Goal: Information Seeking & Learning: Learn about a topic

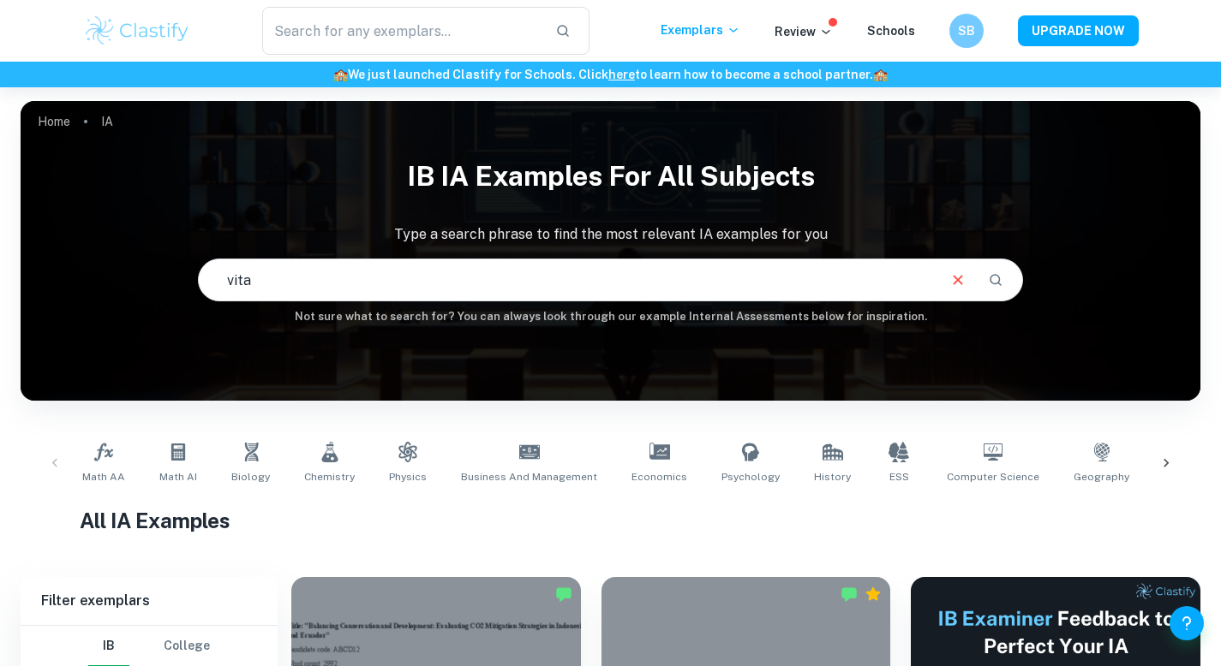
type input "vitam"
checkbox input "true"
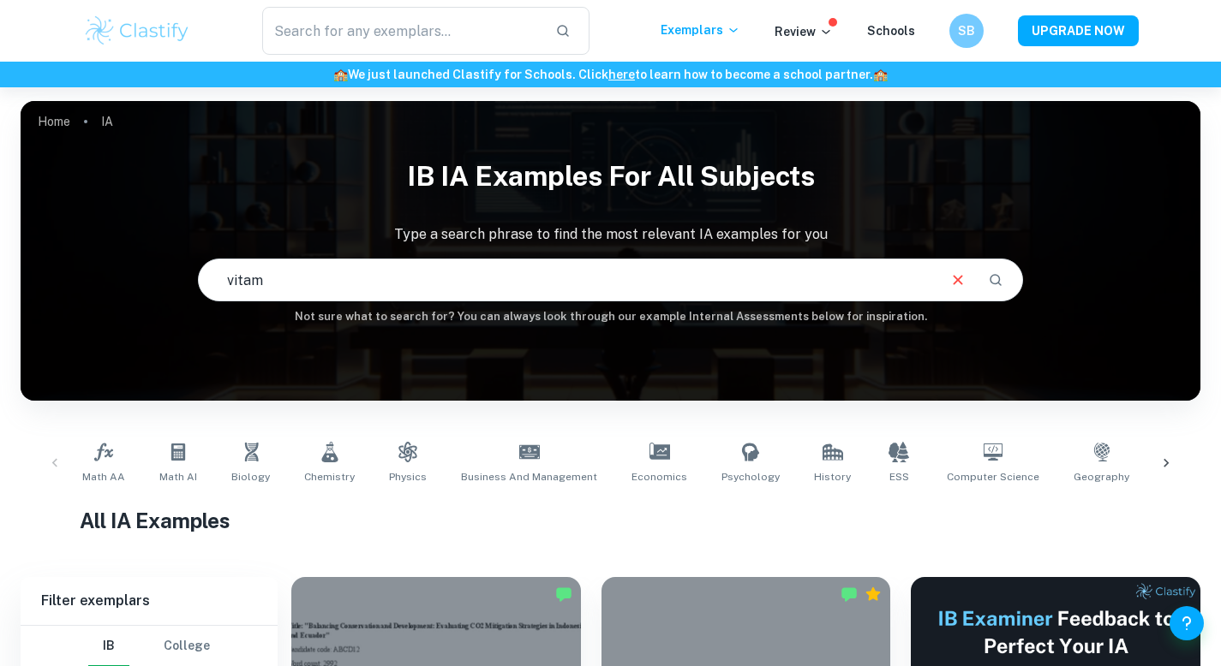
checkbox input "true"
type input "vitamin C"
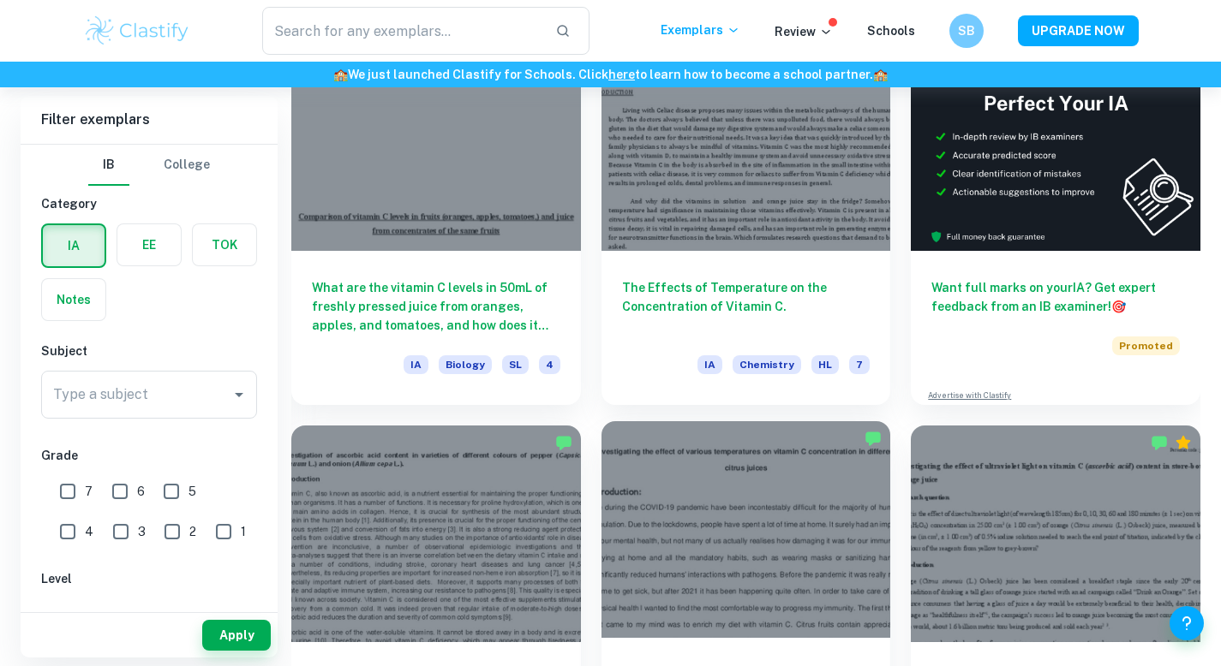
scroll to position [453, 0]
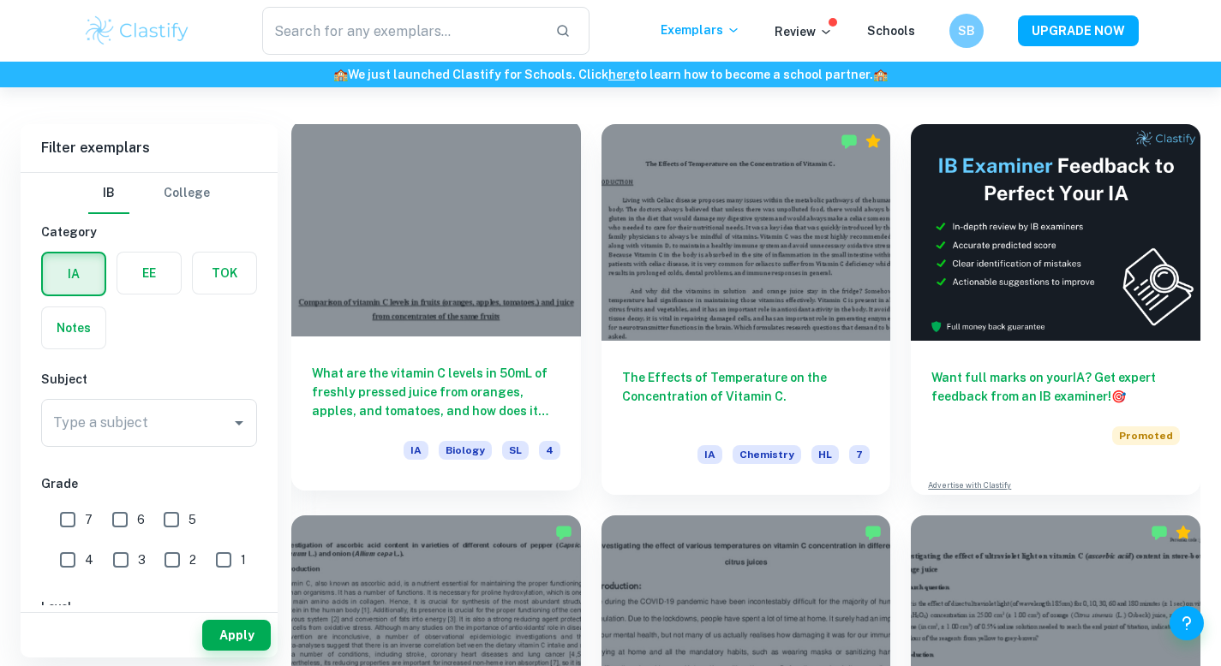
click at [504, 343] on div "What are the vitamin C levels in 50mL of freshly pressed juice from oranges, ap…" at bounding box center [436, 414] width 290 height 154
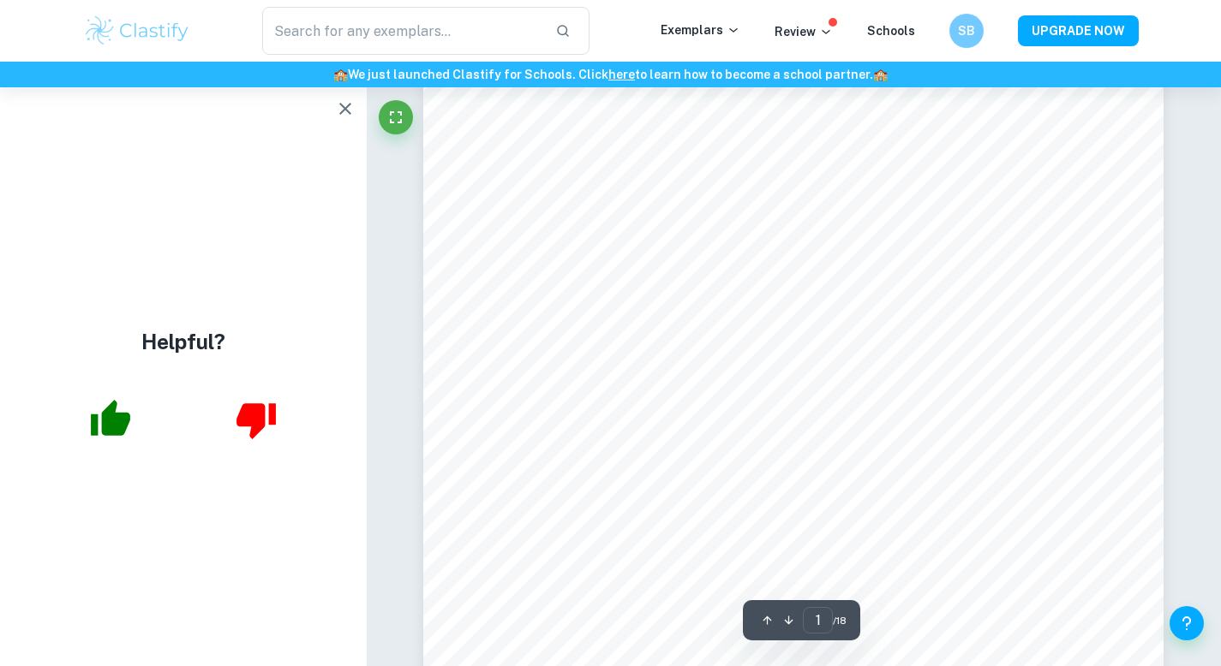
scroll to position [352, 0]
click at [344, 109] on icon "button" at bounding box center [345, 109] width 12 height 12
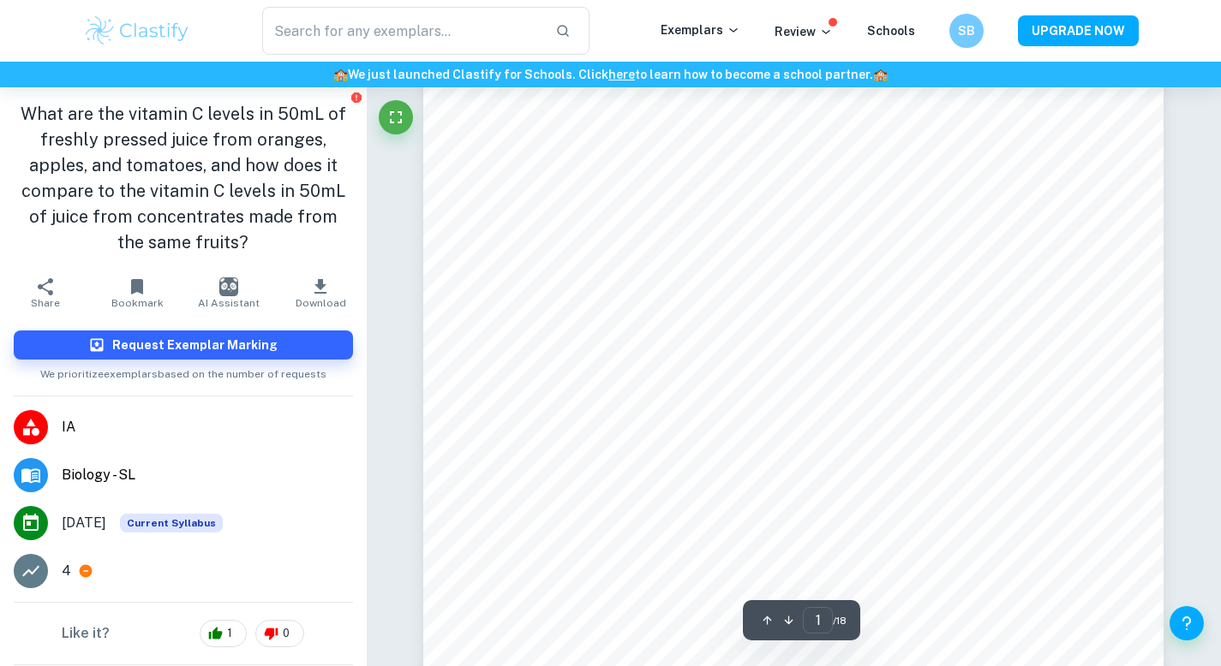
scroll to position [387, 0]
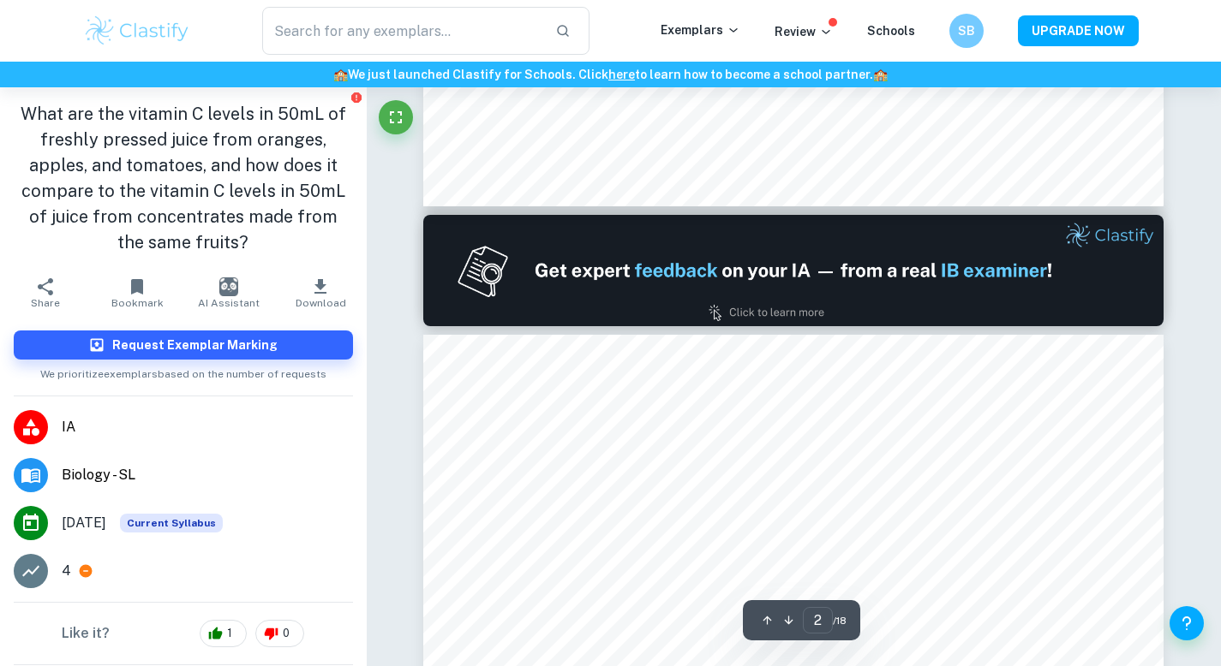
type input "1"
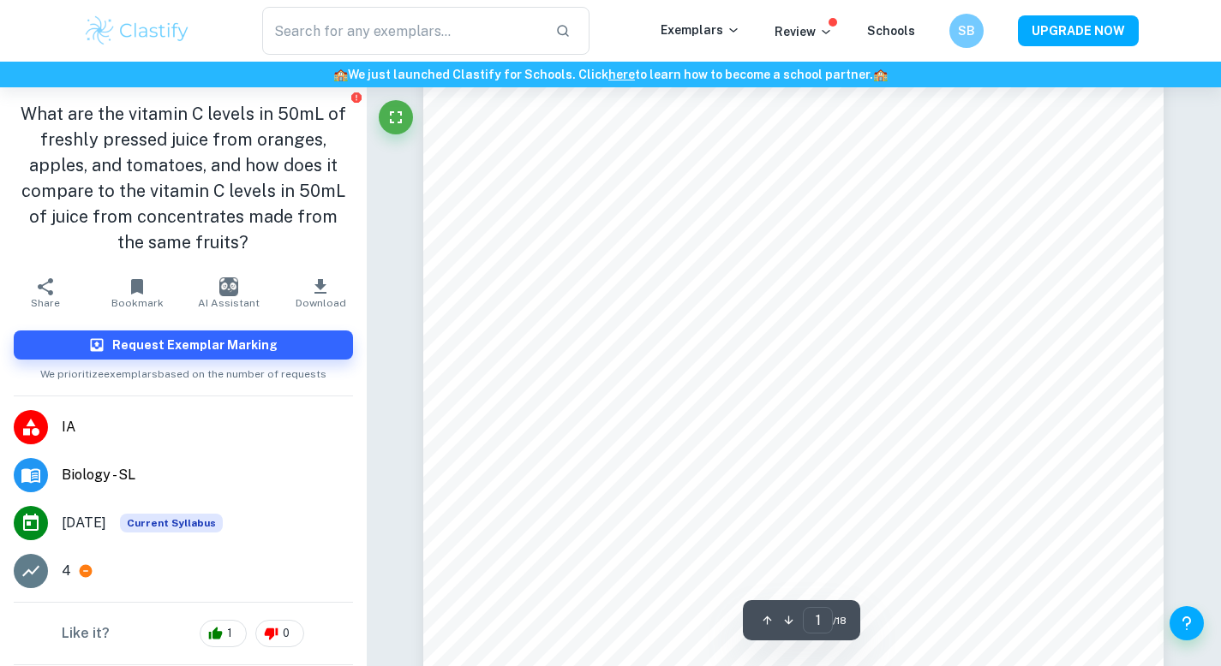
scroll to position [163, 0]
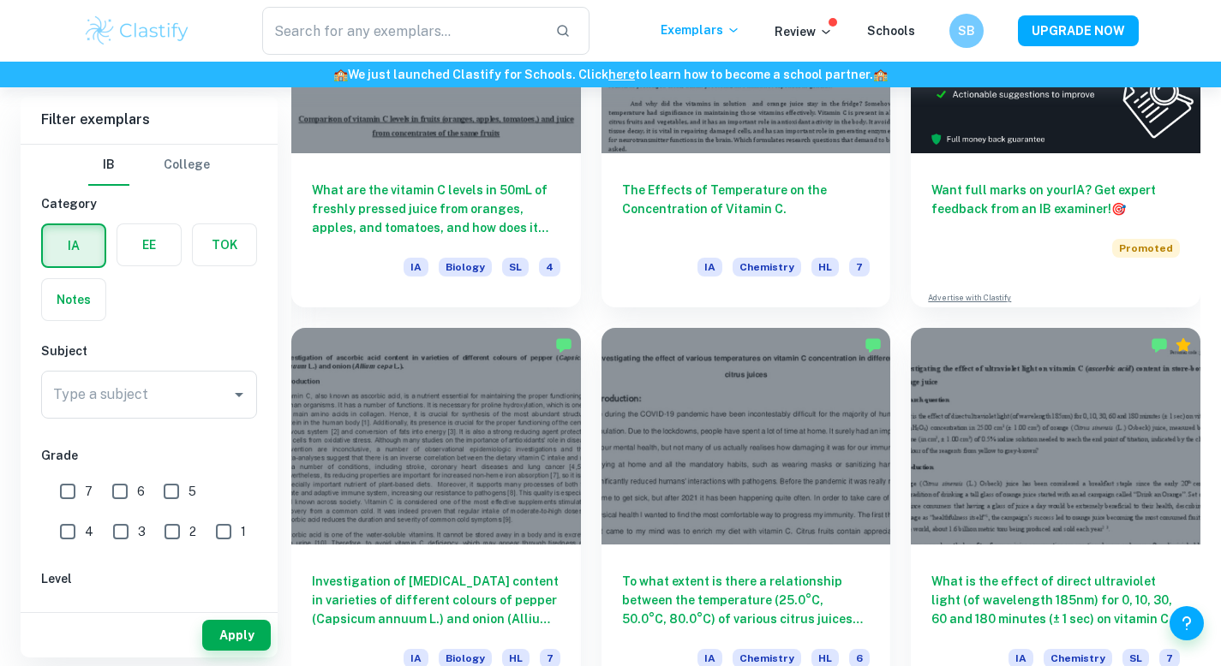
scroll to position [510, 0]
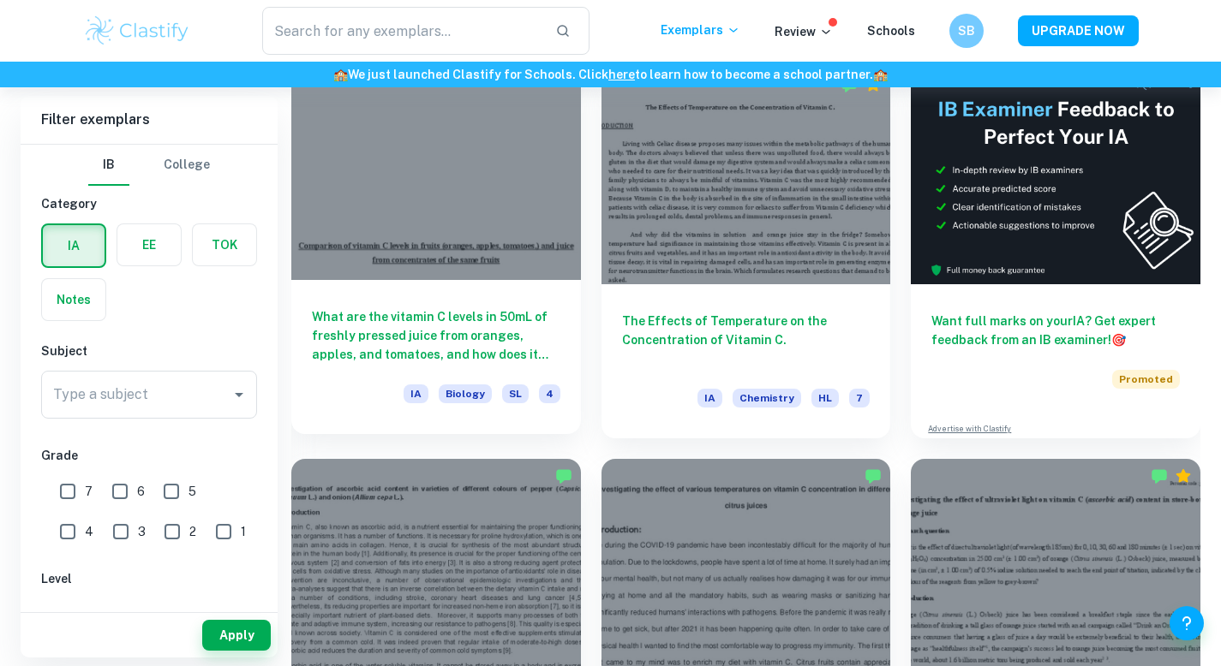
click at [427, 248] on div at bounding box center [436, 171] width 290 height 217
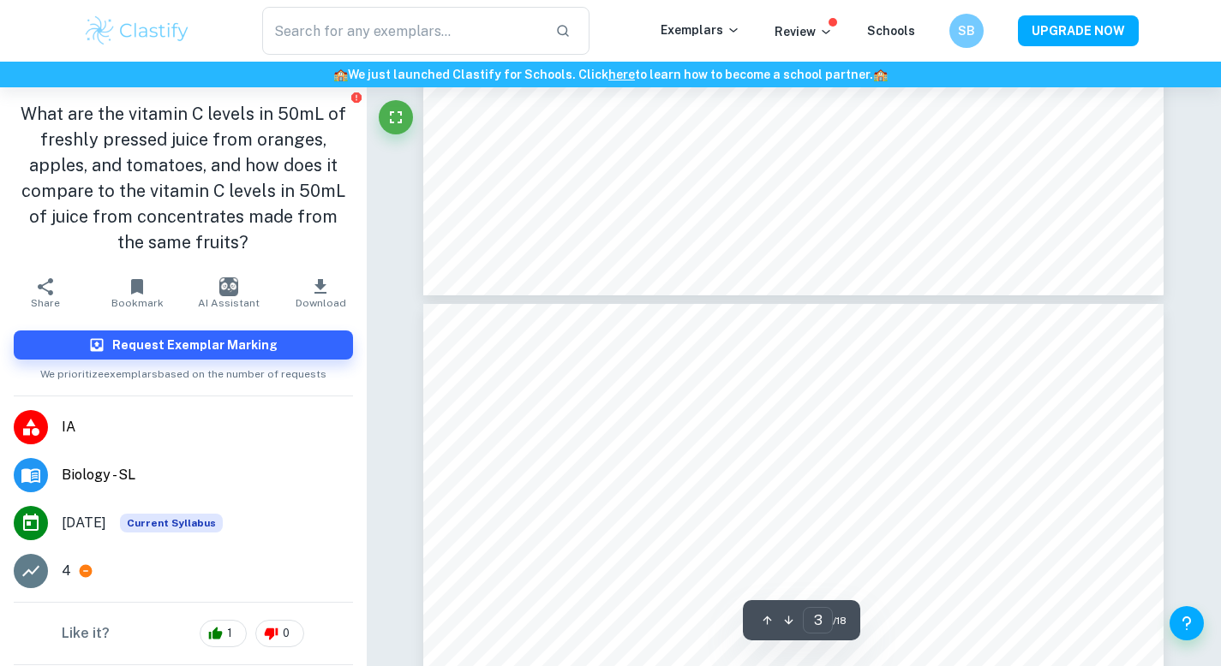
type input "4"
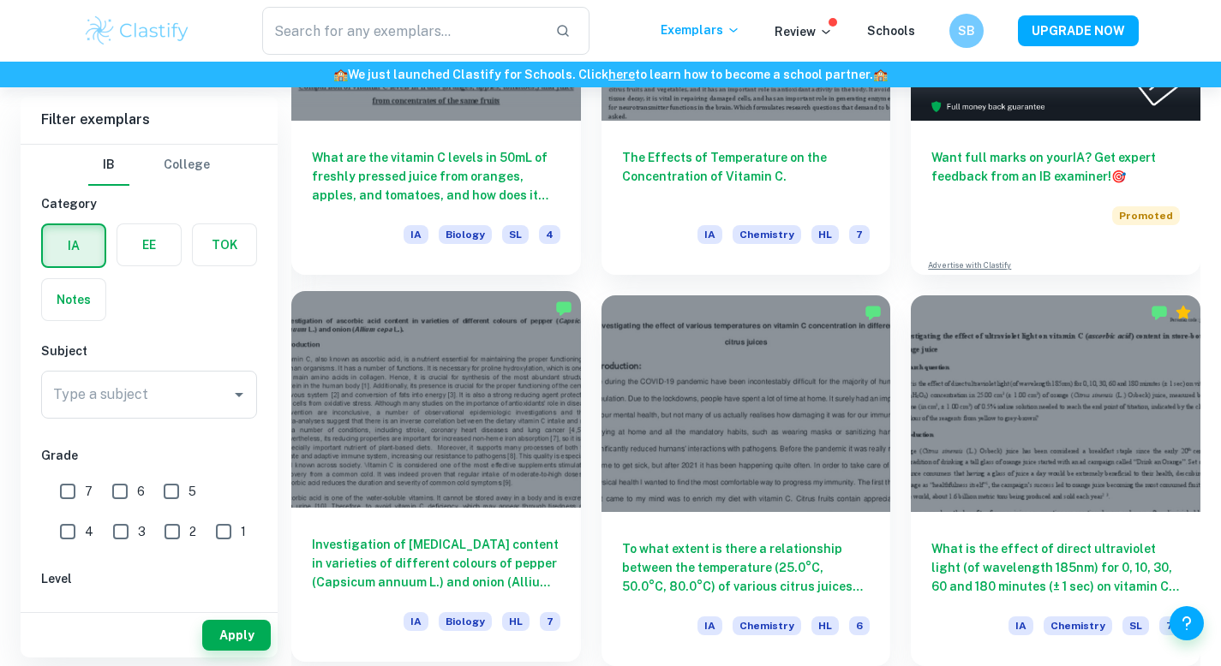
scroll to position [747, 0]
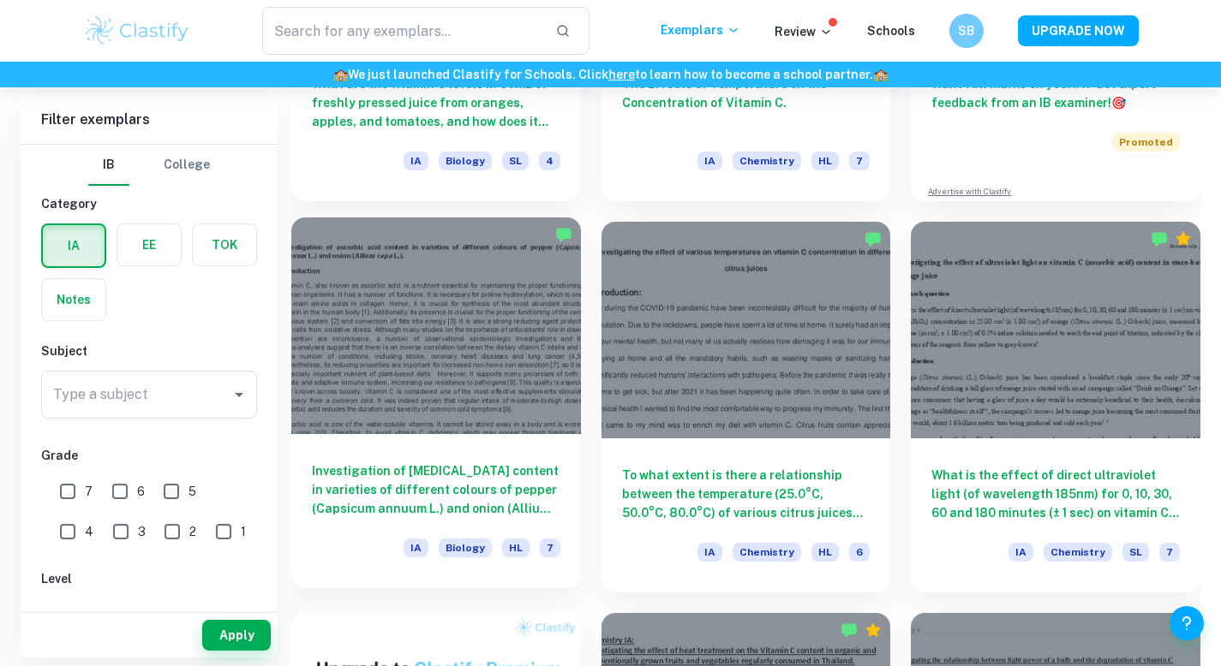
click at [542, 424] on div at bounding box center [436, 326] width 290 height 217
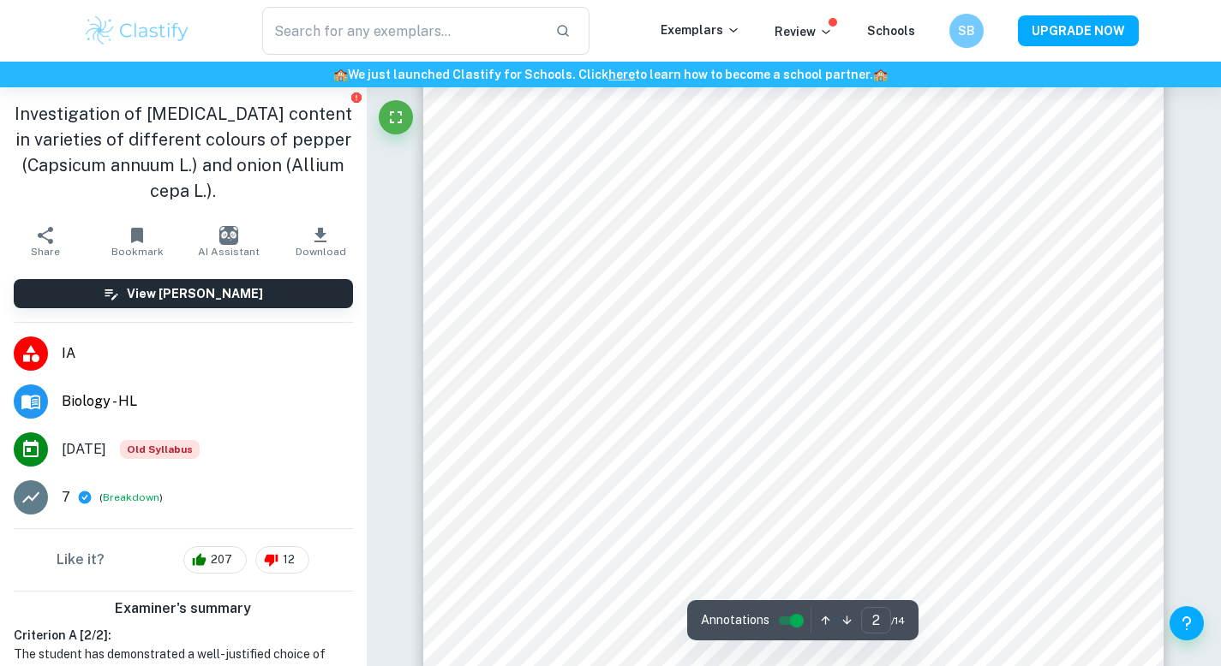
scroll to position [922, 0]
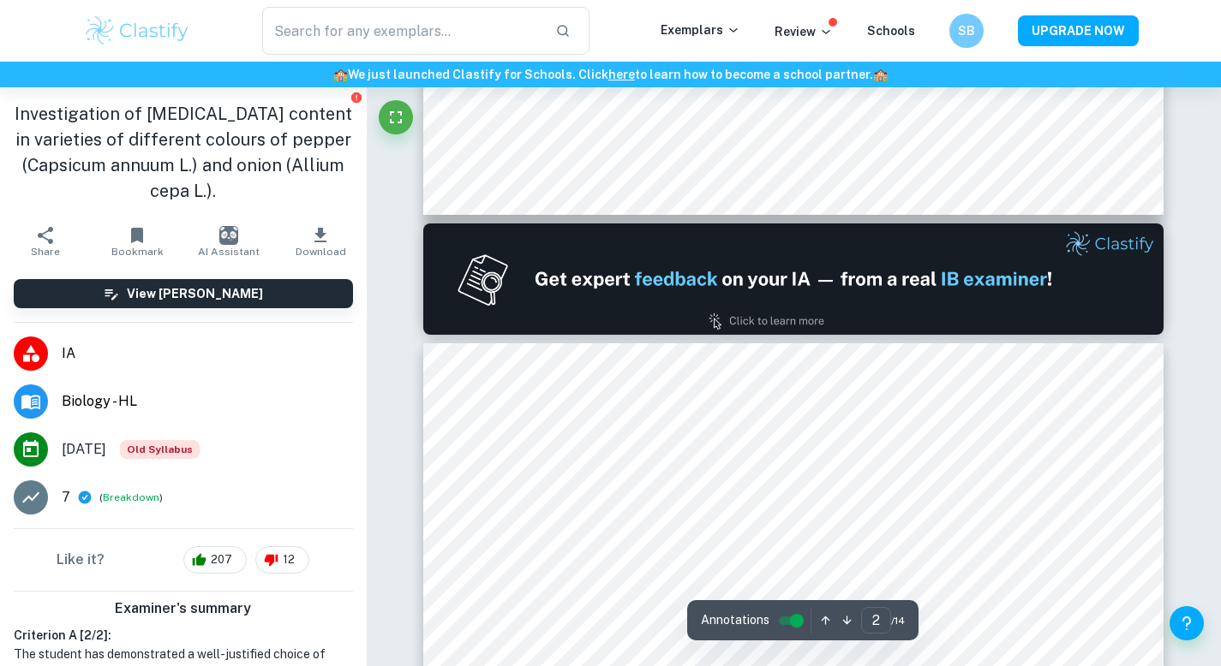
type input "1"
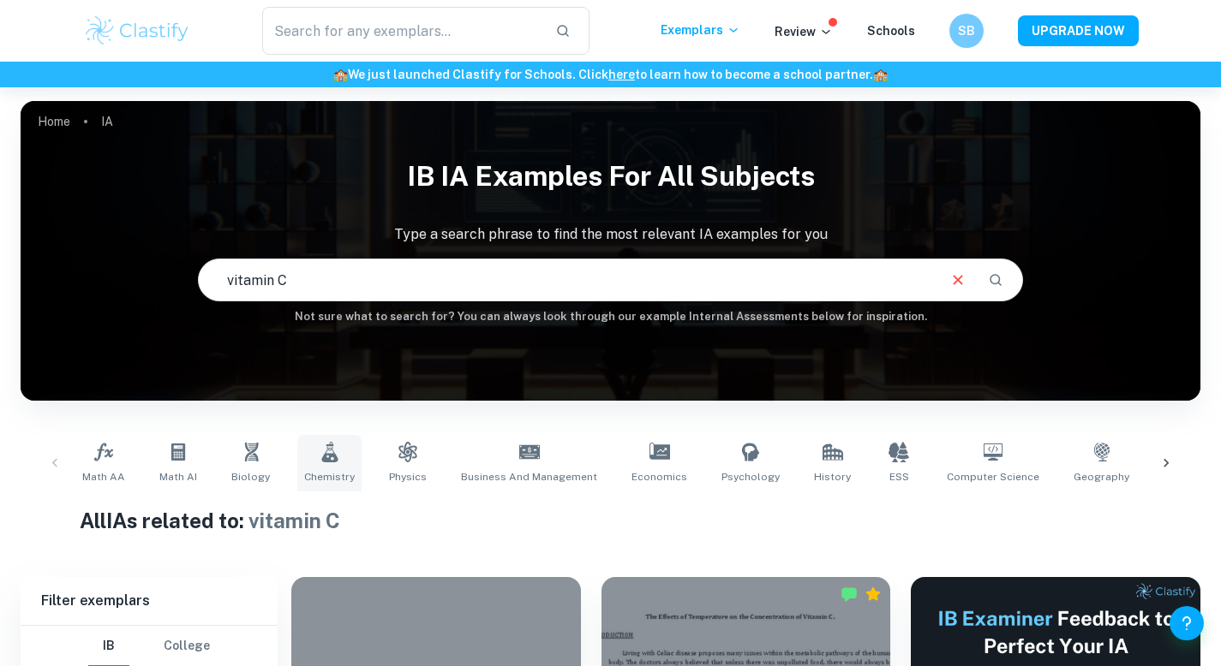
click at [320, 476] on span "Chemistry" at bounding box center [329, 476] width 51 height 15
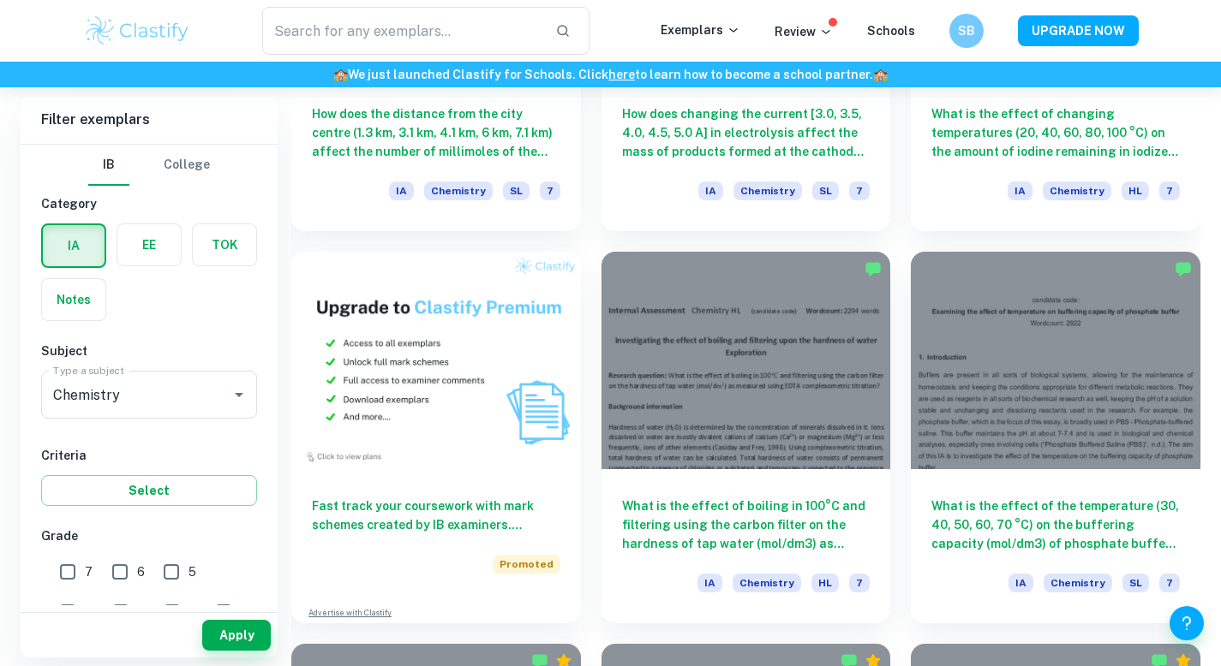
scroll to position [1165, 0]
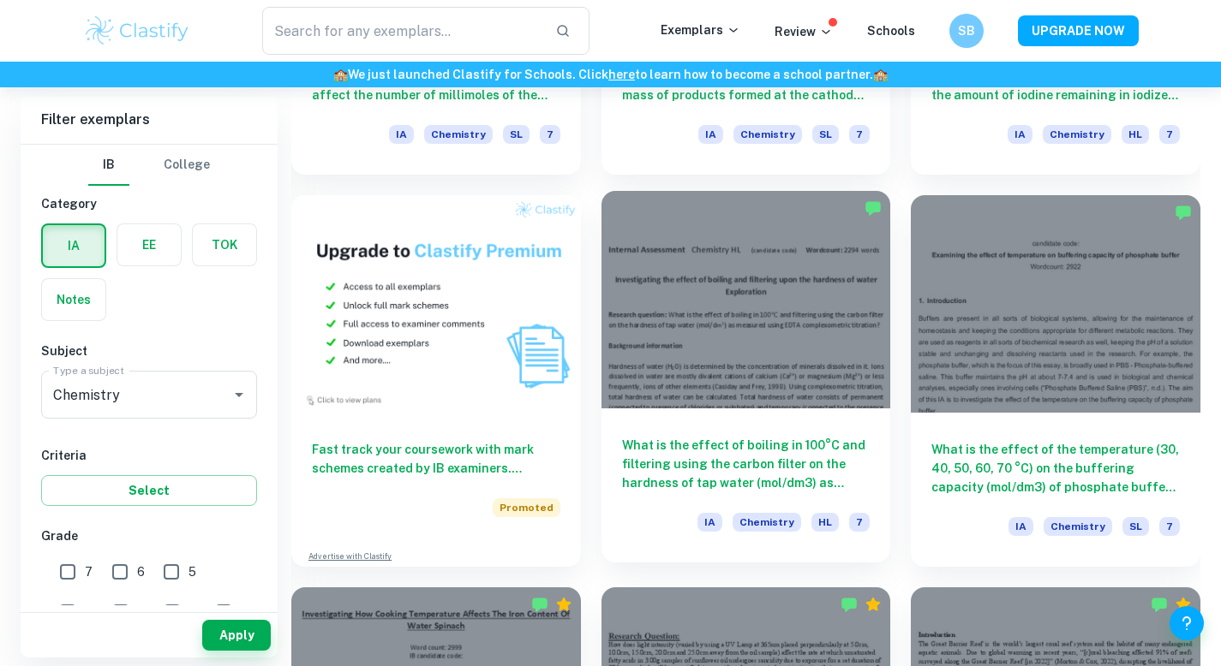
click at [794, 380] on div at bounding box center [746, 299] width 290 height 217
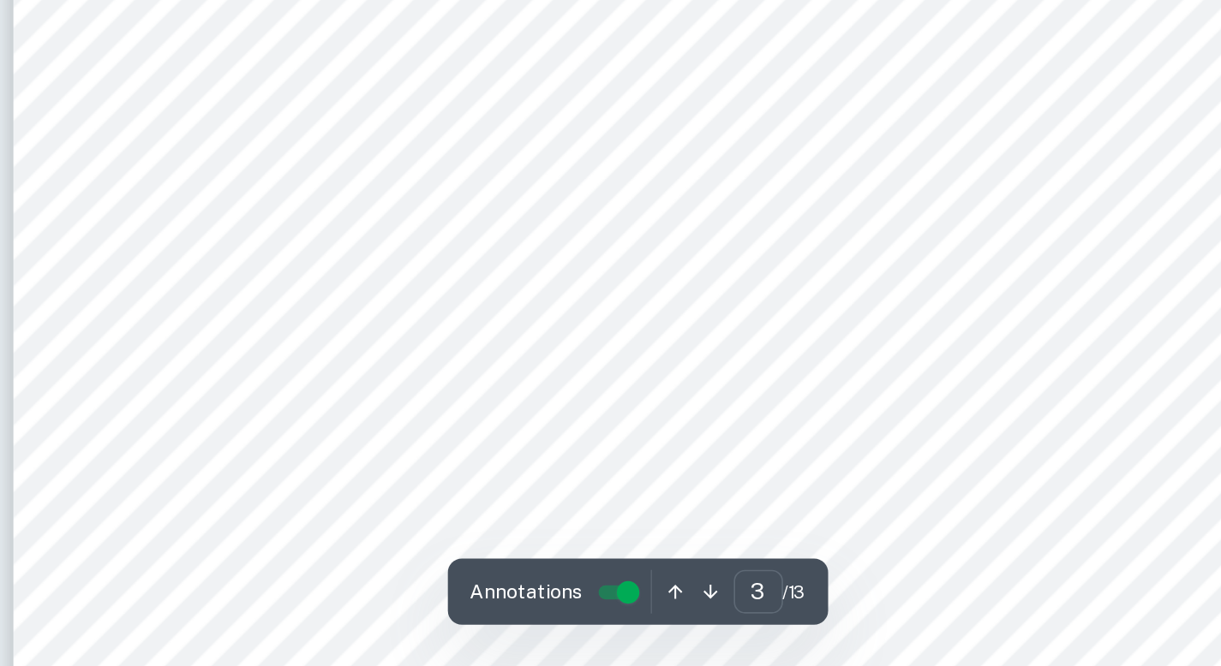
scroll to position [2606, 0]
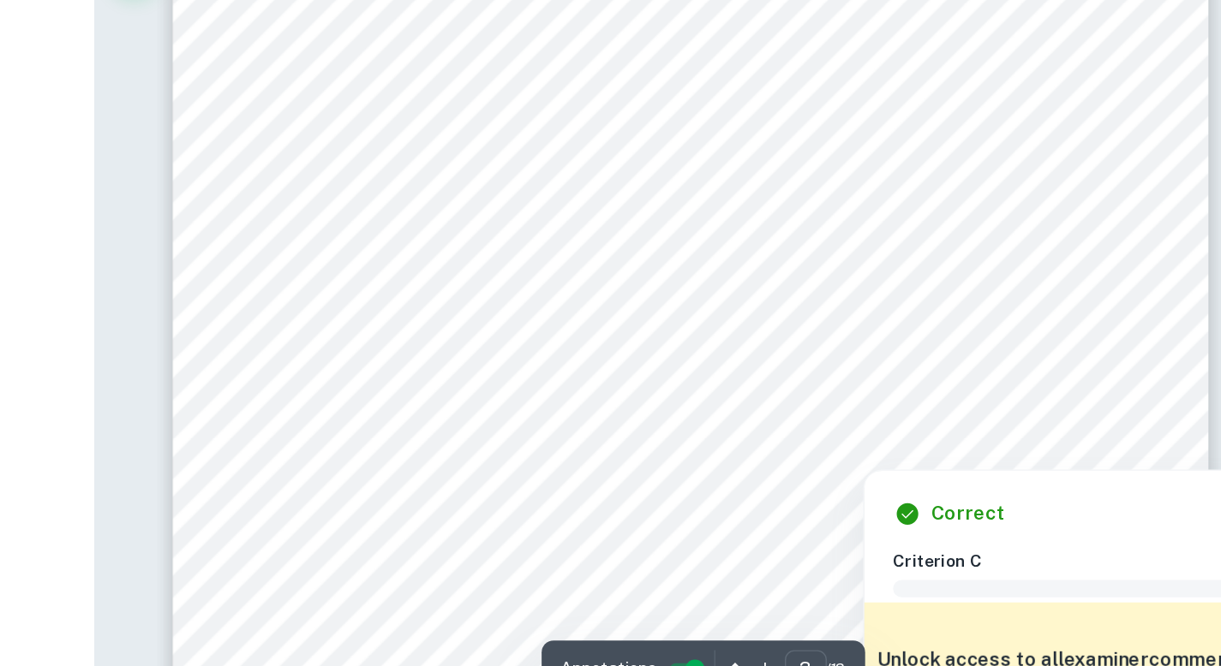
click at [1053, 499] on div "Correct" at bounding box center [1065, 509] width 255 height 21
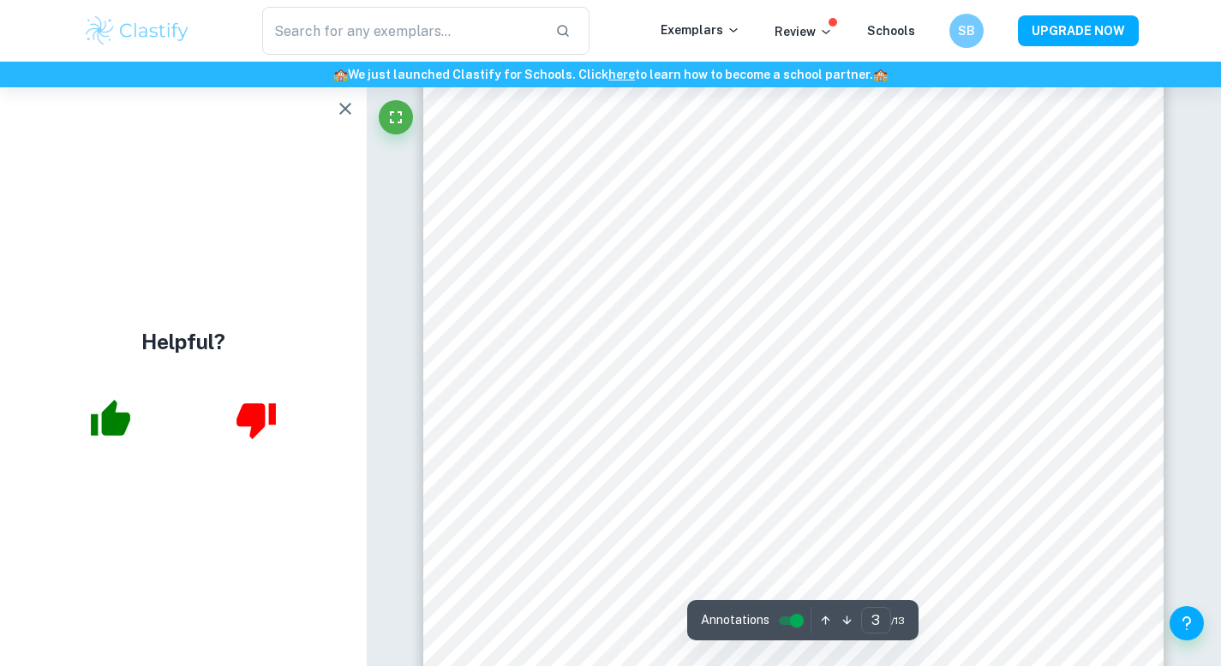
type input "4"
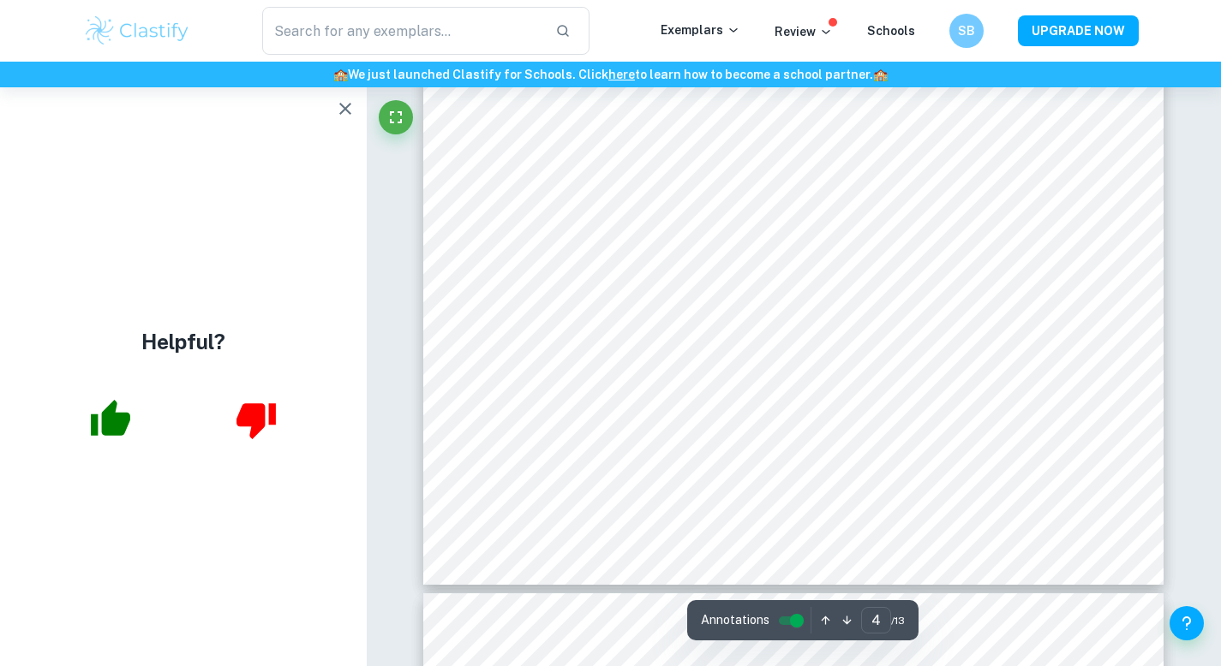
scroll to position [3977, 0]
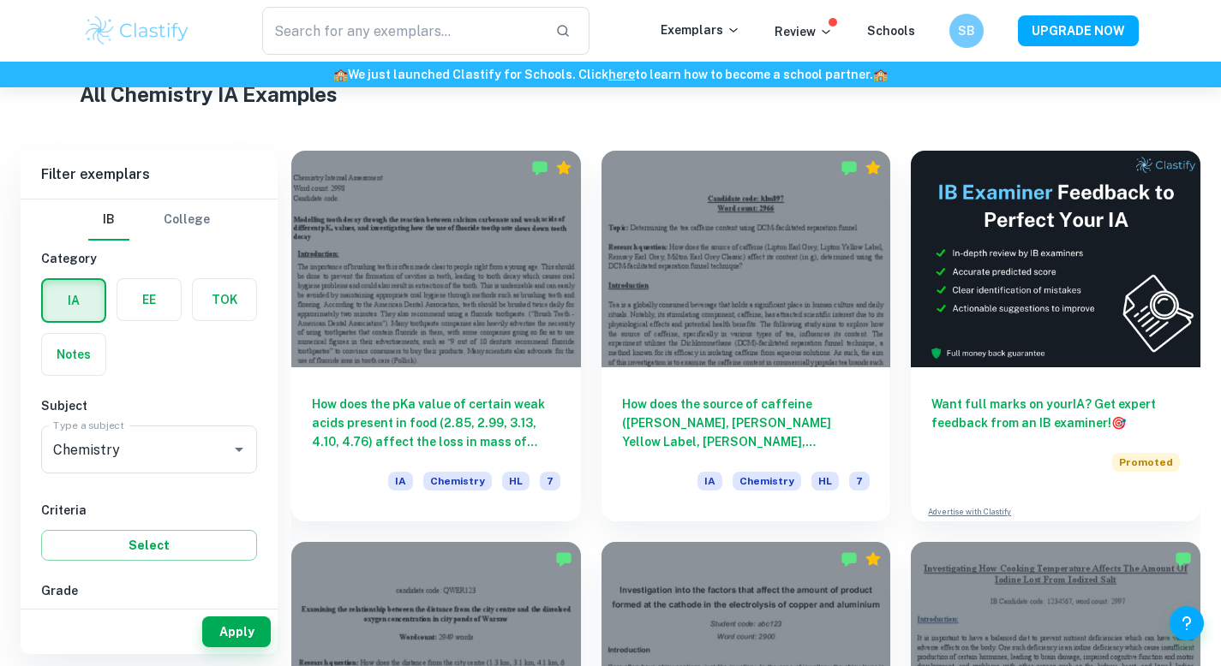
scroll to position [416, 0]
